Goal: Check status: Check status

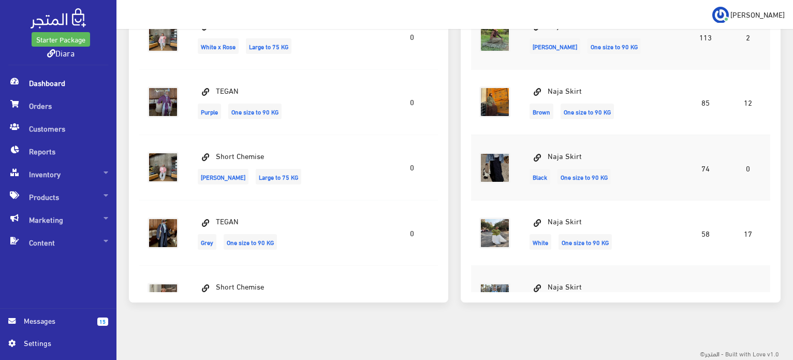
scroll to position [110, 0]
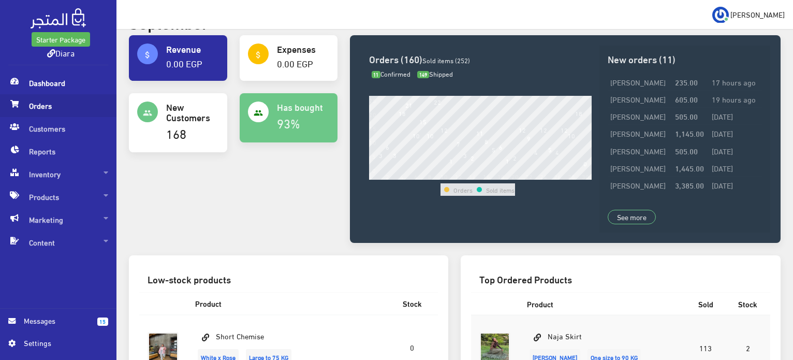
click at [21, 104] on span "Orders" at bounding box center [58, 105] width 100 height 23
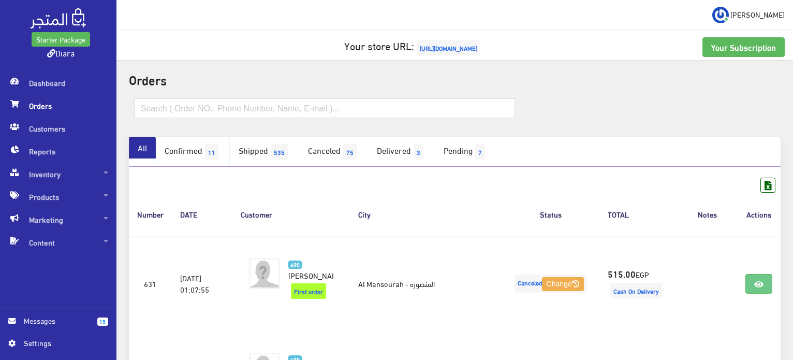
click at [185, 146] on link "Confirmed 11" at bounding box center [193, 152] width 74 height 30
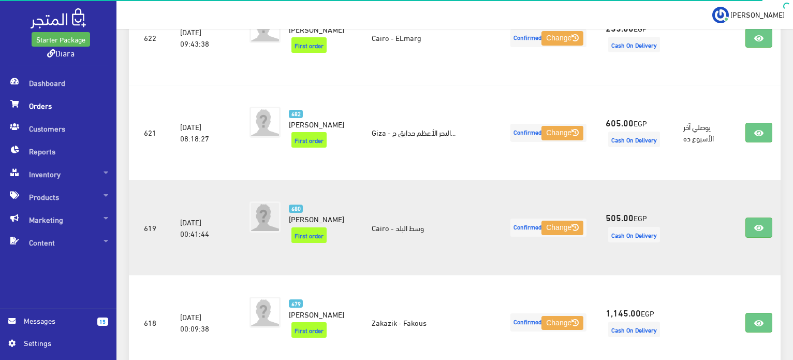
scroll to position [929, 0]
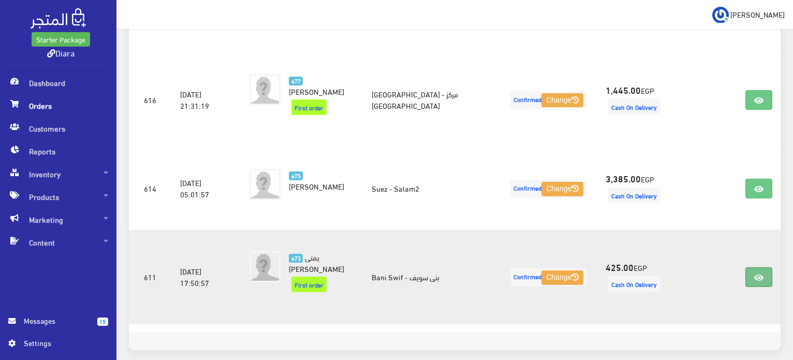
click at [764, 267] on link at bounding box center [758, 277] width 27 height 20
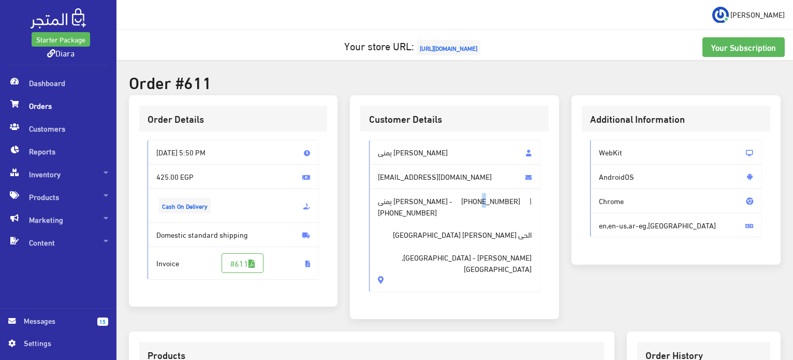
click at [475, 199] on span "[PHONE_NUMBER]" at bounding box center [490, 200] width 59 height 11
click at [475, 199] on span "+201159236510" at bounding box center [490, 200] width 59 height 11
click at [474, 200] on span "+201159236510" at bounding box center [490, 200] width 59 height 11
